Goal: Communication & Community: Answer question/provide support

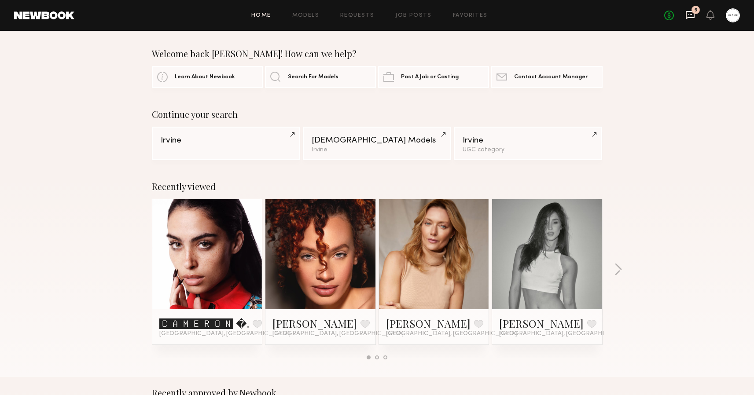
click at [693, 16] on icon at bounding box center [690, 15] width 10 height 10
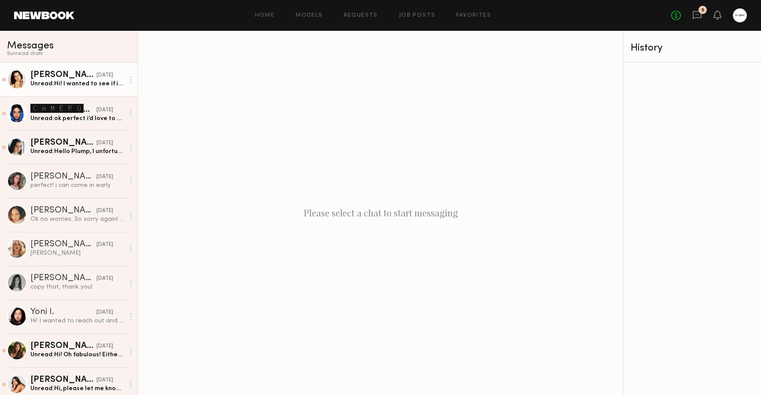
click at [68, 80] on div "Unread: Hi! I wanted to see if it’s possible to reschedule- I have castings aft…" at bounding box center [77, 84] width 94 height 8
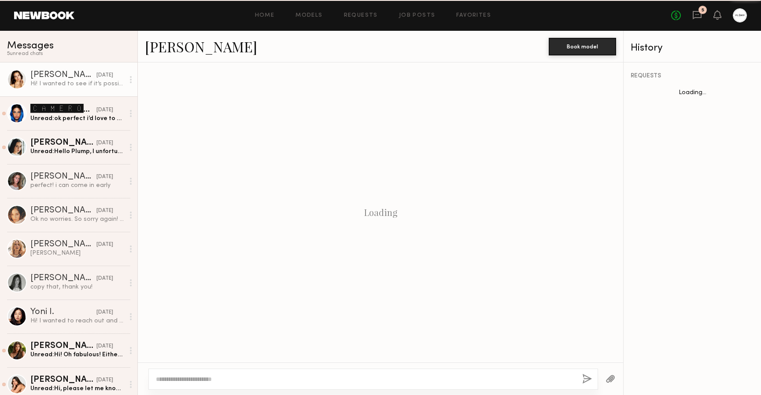
scroll to position [623, 0]
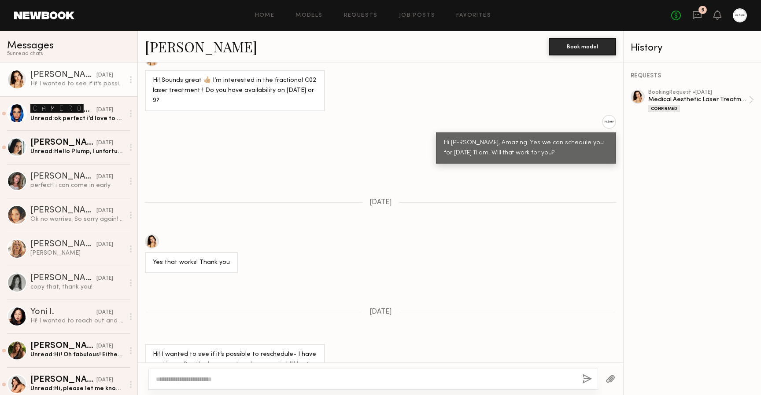
click at [153, 235] on div at bounding box center [152, 242] width 14 height 14
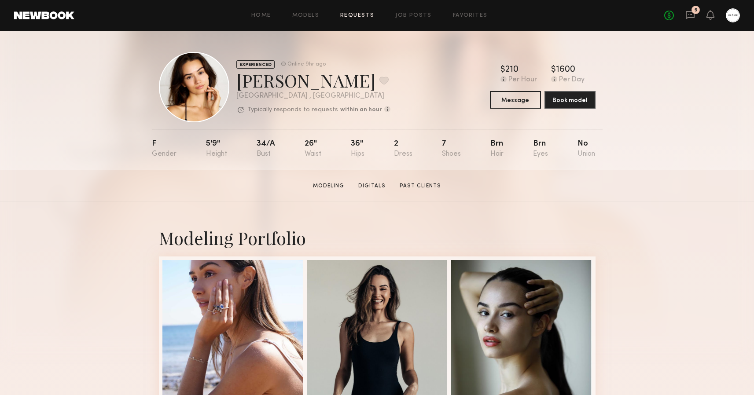
click at [365, 16] on link "Requests" at bounding box center [357, 16] width 34 height 6
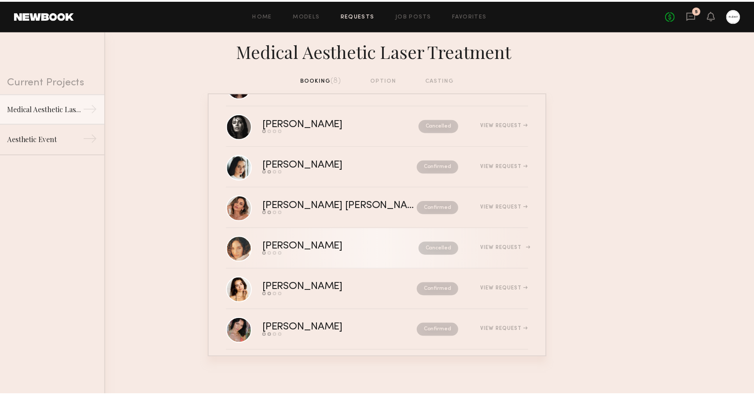
scroll to position [45, 0]
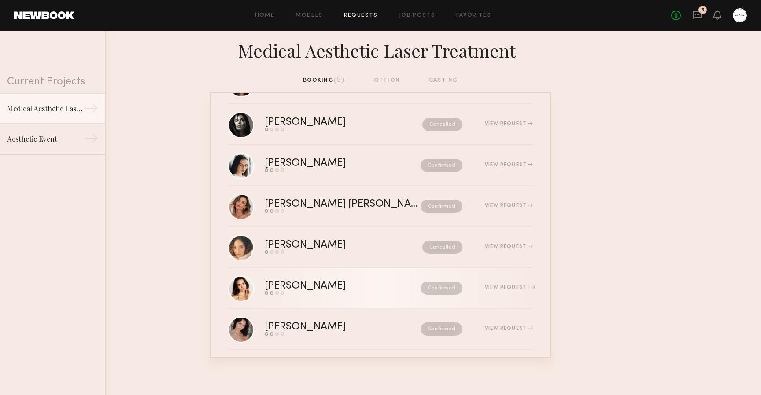
click at [383, 289] on div "Confirmed" at bounding box center [422, 288] width 79 height 13
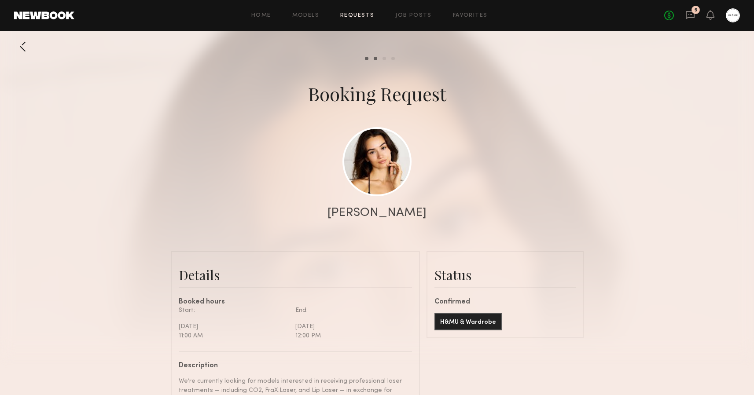
click at [27, 43] on div at bounding box center [23, 47] width 18 height 18
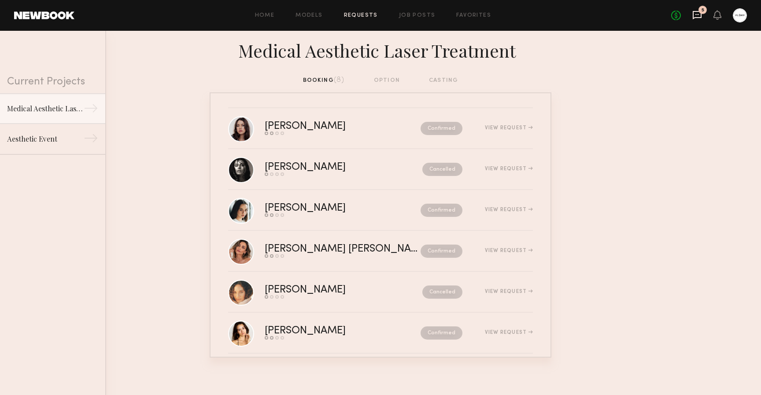
click at [697, 14] on icon at bounding box center [697, 14] width 4 height 1
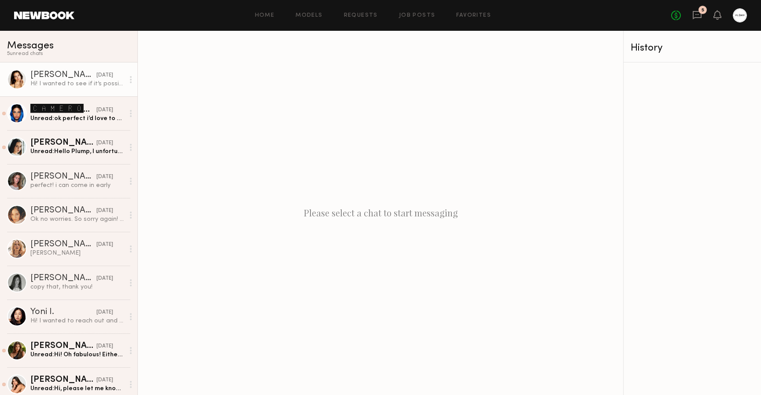
click at [130, 78] on icon at bounding box center [131, 79] width 2 height 7
click at [115, 96] on div "Mark unread" at bounding box center [105, 97] width 64 height 20
click at [92, 116] on div "Unread: ok perfect i’d love to set something up after the 4 weeks past!" at bounding box center [77, 118] width 94 height 8
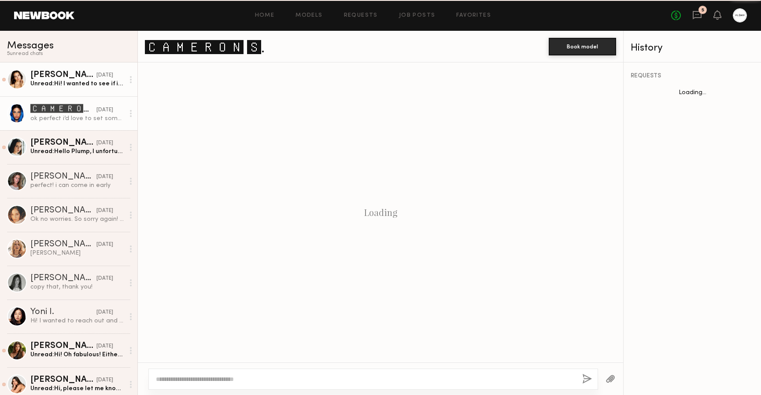
scroll to position [743, 0]
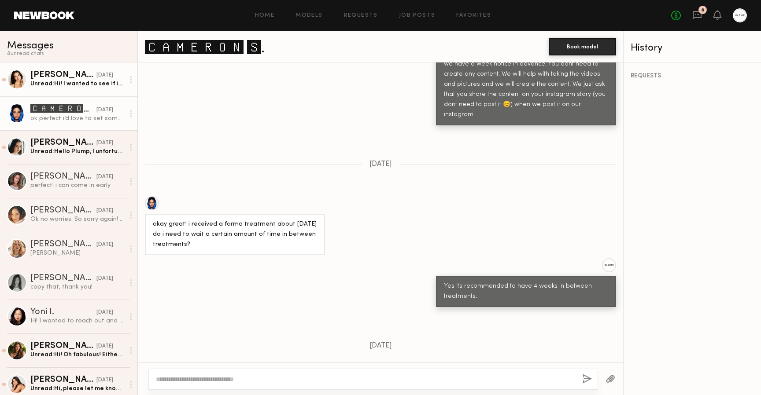
click at [130, 116] on circle at bounding box center [131, 116] width 2 height 2
click at [118, 129] on div "Mark unread" at bounding box center [105, 131] width 64 height 20
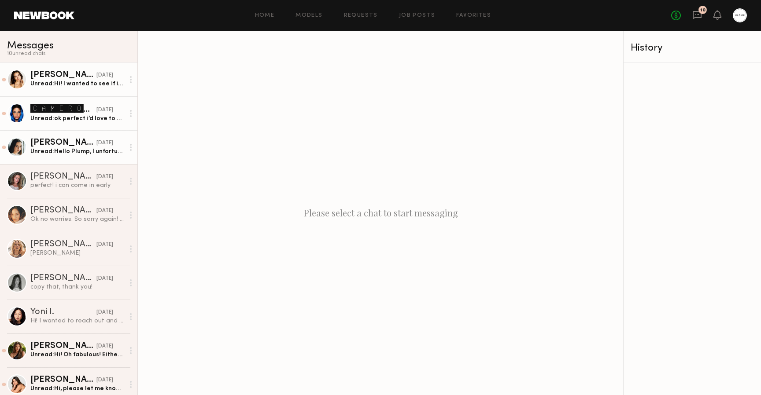
click at [96, 144] on div "[DATE]" at bounding box center [104, 143] width 17 height 8
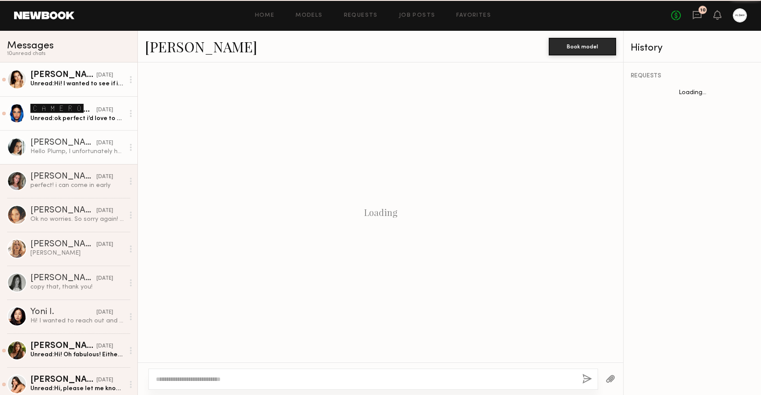
scroll to position [652, 0]
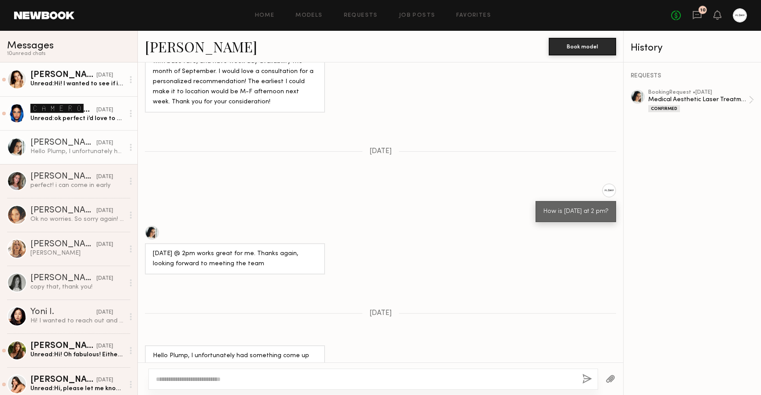
click at [156, 50] on link "[PERSON_NAME]" at bounding box center [201, 46] width 112 height 19
click at [130, 148] on icon at bounding box center [131, 147] width 2 height 7
click at [101, 166] on div "Mark unread" at bounding box center [105, 165] width 64 height 20
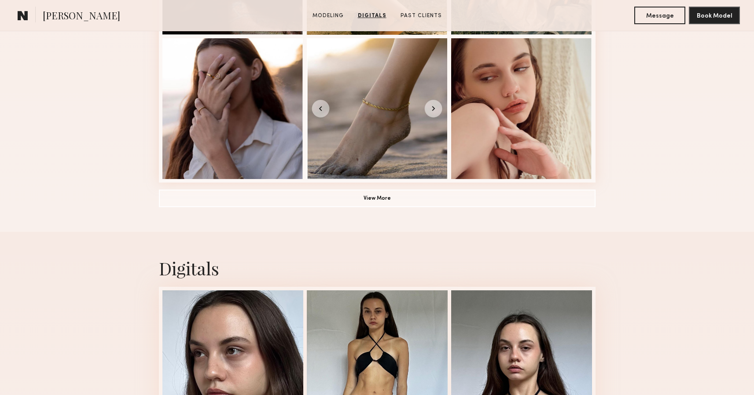
scroll to position [453, 0]
